Goal: Task Accomplishment & Management: Use online tool/utility

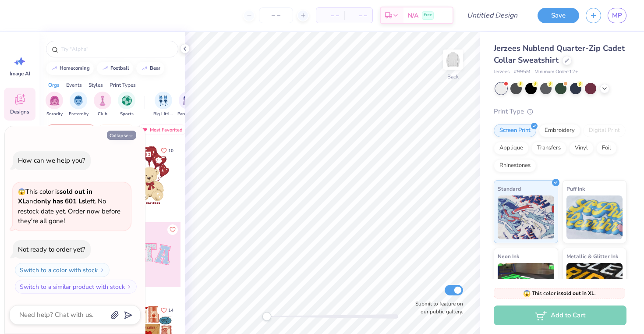
click at [124, 136] on button "Collapse" at bounding box center [121, 134] width 29 height 9
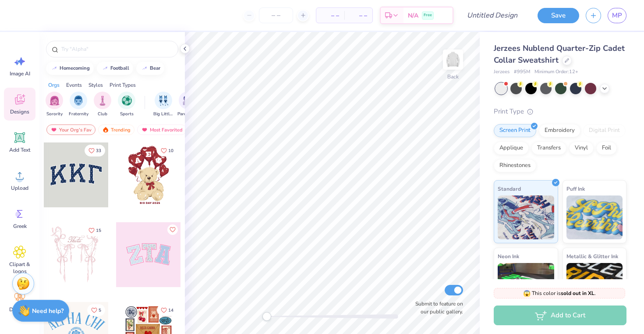
click at [151, 167] on div at bounding box center [148, 174] width 65 height 65
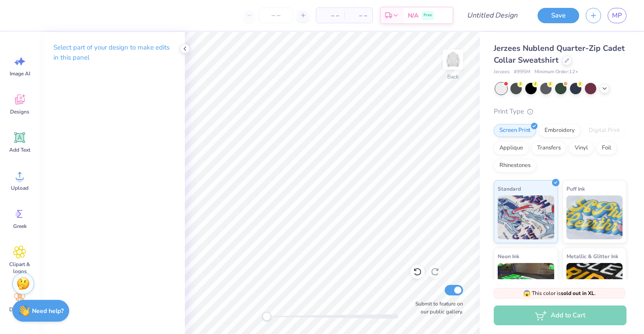
click at [609, 85] on div at bounding box center [560, 88] width 131 height 11
click at [608, 85] on div at bounding box center [604, 88] width 10 height 10
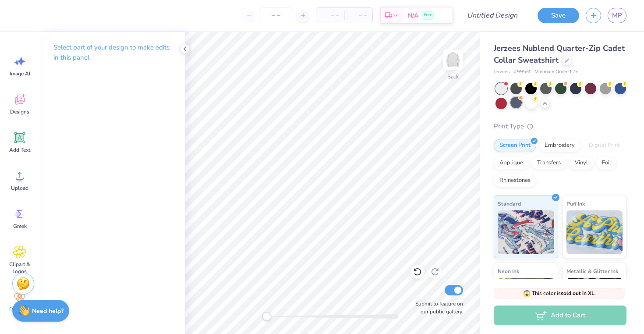
click at [518, 102] on div at bounding box center [515, 102] width 11 height 11
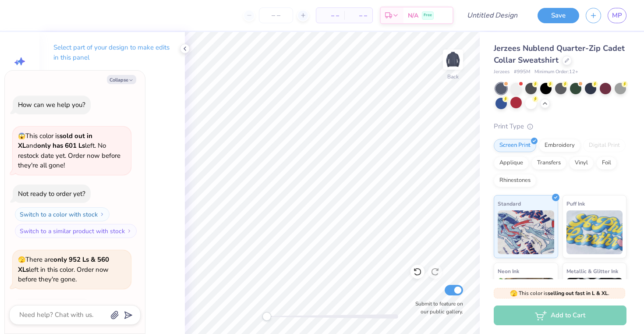
scroll to position [58, 0]
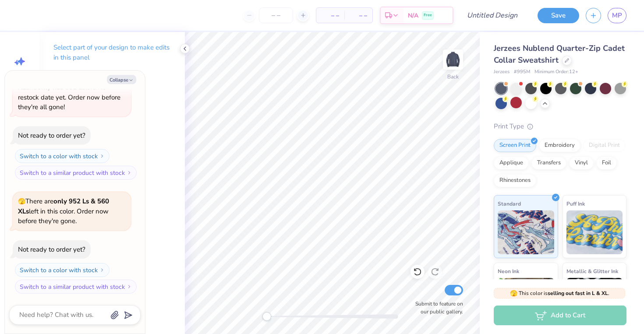
click at [523, 103] on div at bounding box center [560, 96] width 131 height 26
click at [543, 107] on div at bounding box center [560, 96] width 131 height 26
click at [530, 107] on div at bounding box center [530, 102] width 11 height 11
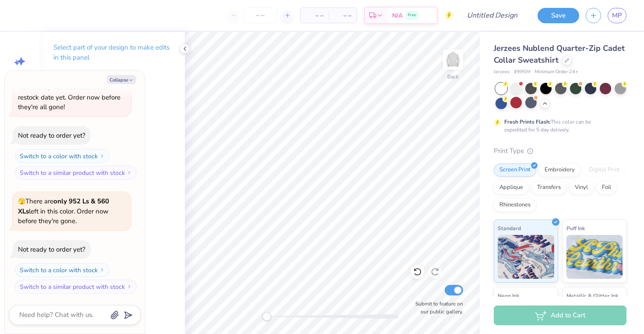
click at [523, 87] on div at bounding box center [560, 96] width 131 height 26
click at [518, 88] on div at bounding box center [515, 87] width 11 height 11
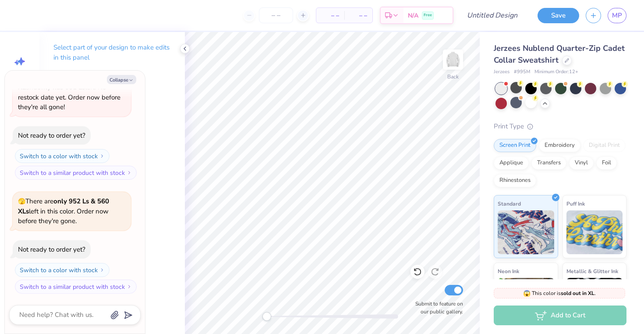
scroll to position [182, 0]
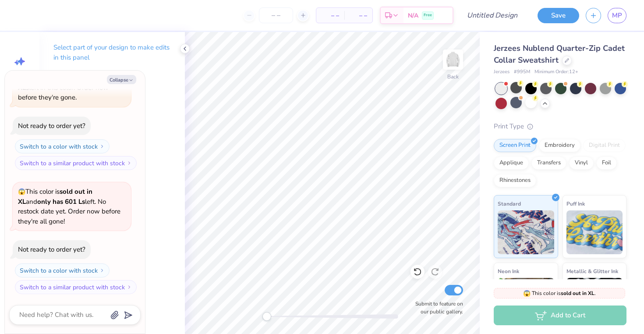
click at [53, 25] on div "– – Per Item – – Total Est. Delivery N/A Free" at bounding box center [238, 15] width 429 height 31
click at [176, 49] on div "Select part of your design to make edits in this panel" at bounding box center [111, 56] width 145 height 48
click at [180, 49] on div at bounding box center [185, 49] width 10 height 10
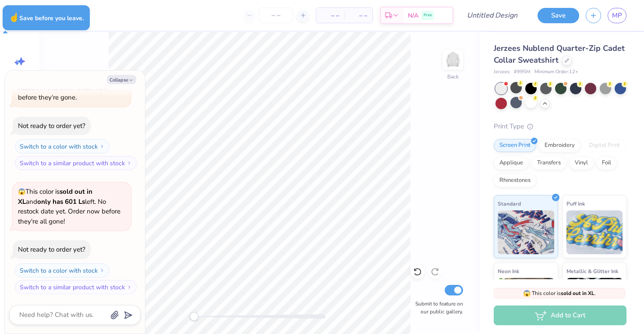
type textarea "x"
